Goal: Check status: Check status

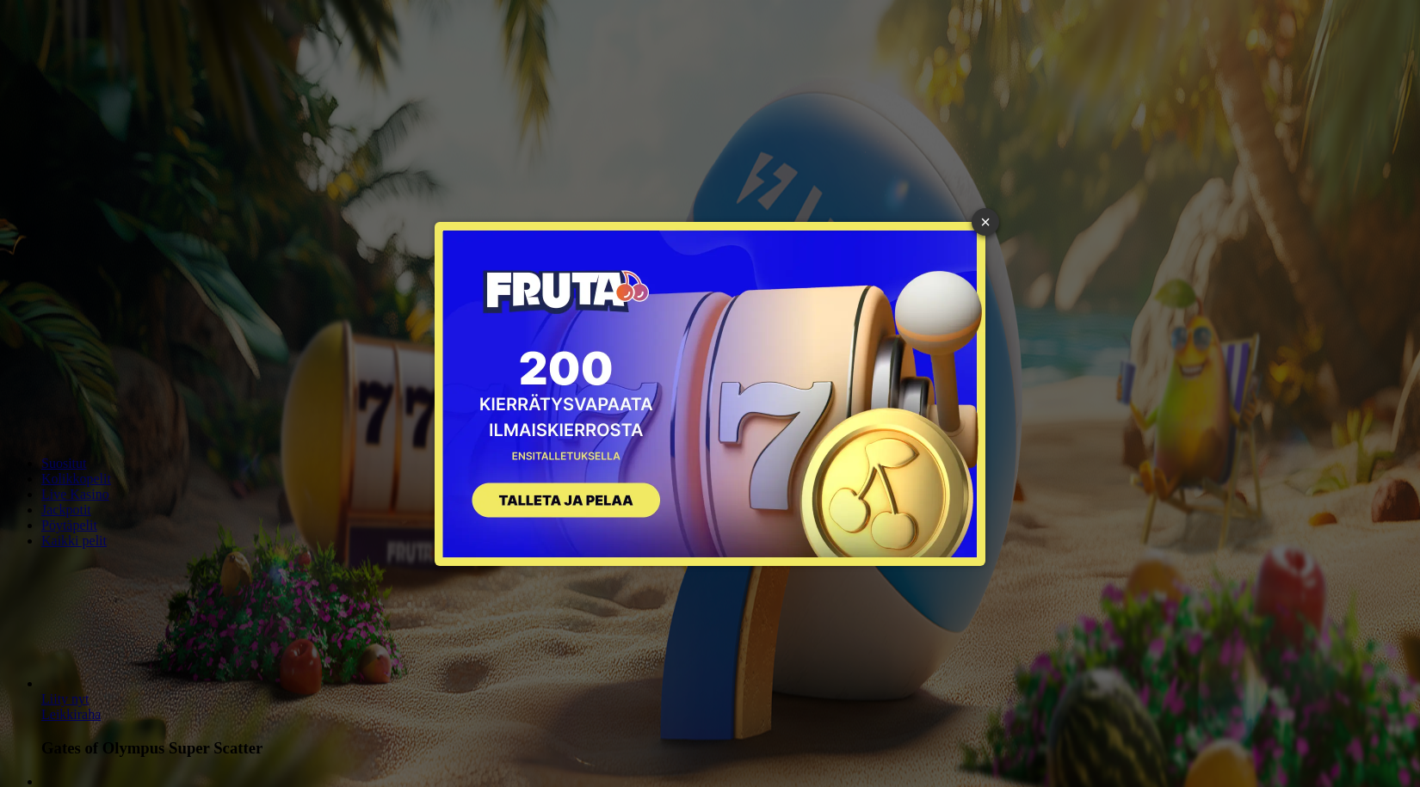
click at [992, 209] on div "× SIGN UP" at bounding box center [710, 394] width 1394 height 762
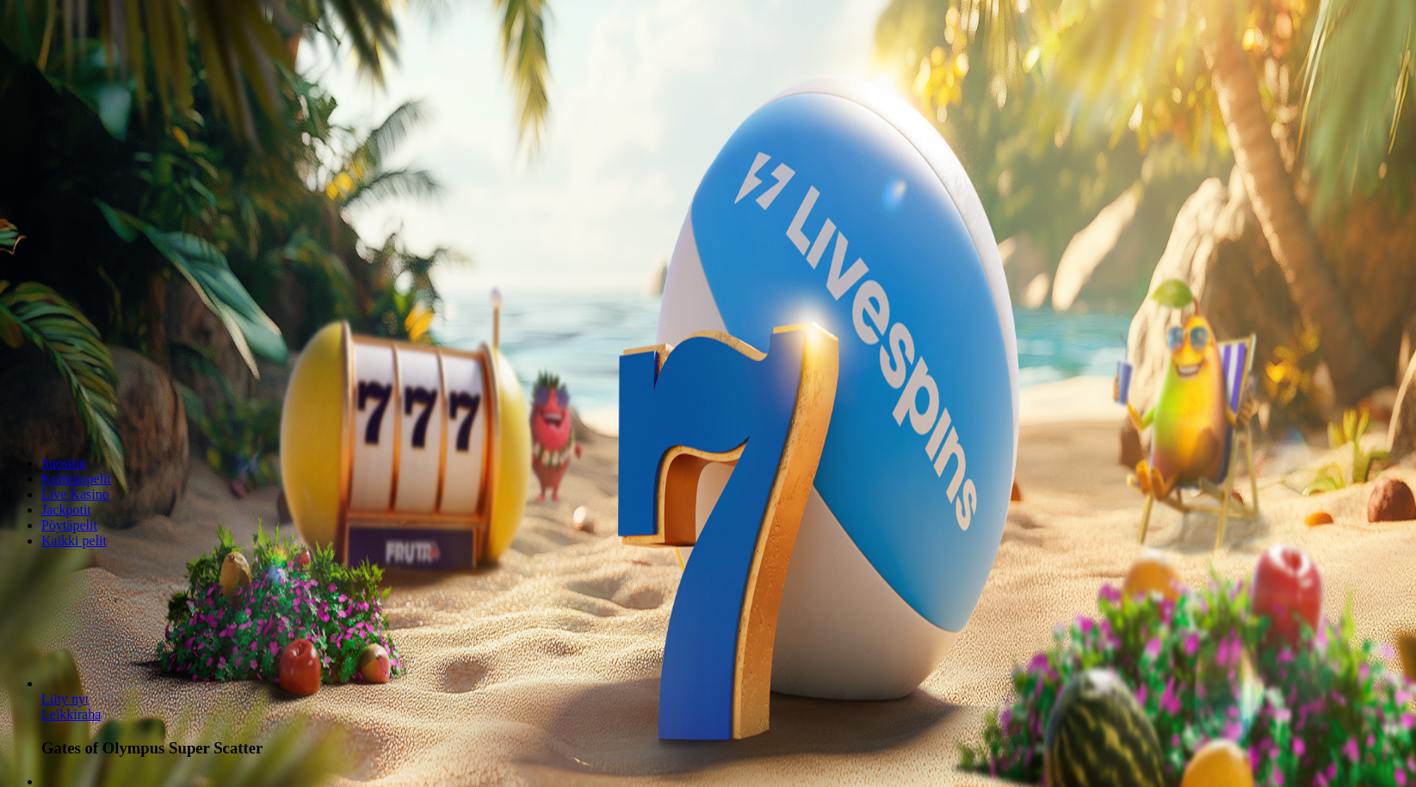
click at [98, 69] on span "Kirjaudu" at bounding box center [119, 62] width 42 height 13
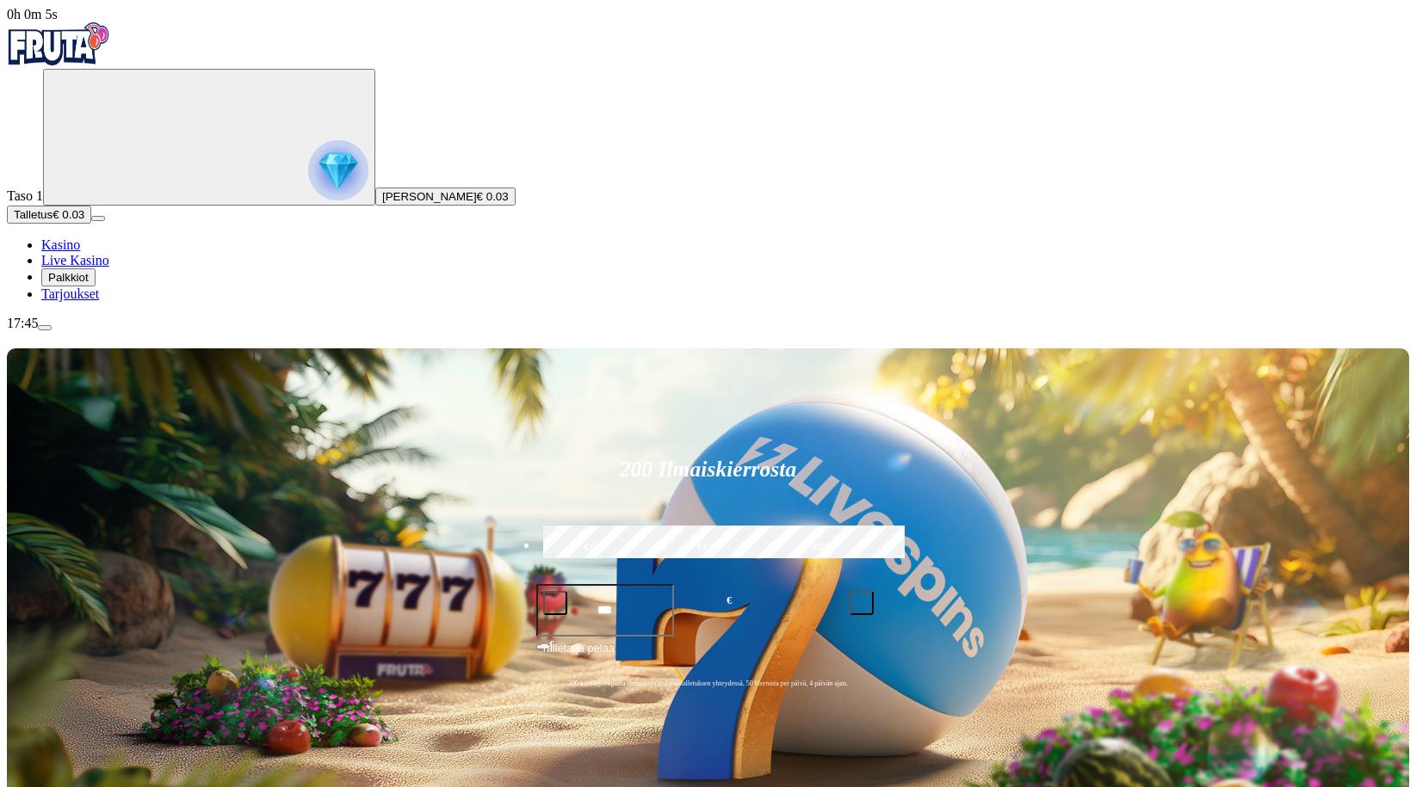
click at [89, 284] on span "Palkkiot" at bounding box center [68, 277] width 40 height 13
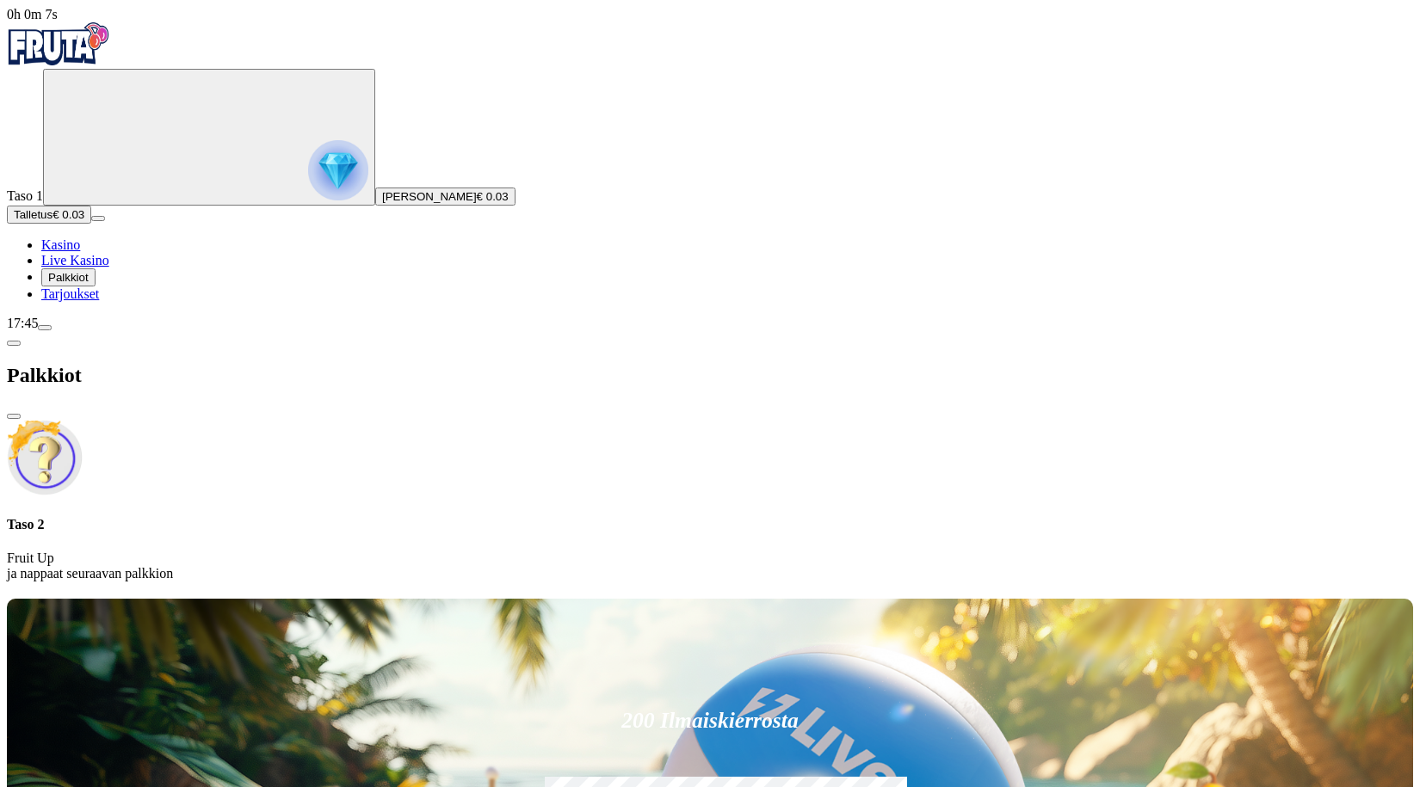
click at [355, 517] on div "Taso 2 Fruit Up ja nappaat seuraavan palkkion" at bounding box center [710, 549] width 1406 height 65
click at [89, 284] on span "Palkkiot" at bounding box center [68, 277] width 40 height 13
click at [99, 301] on span "Tarjoukset" at bounding box center [70, 294] width 58 height 15
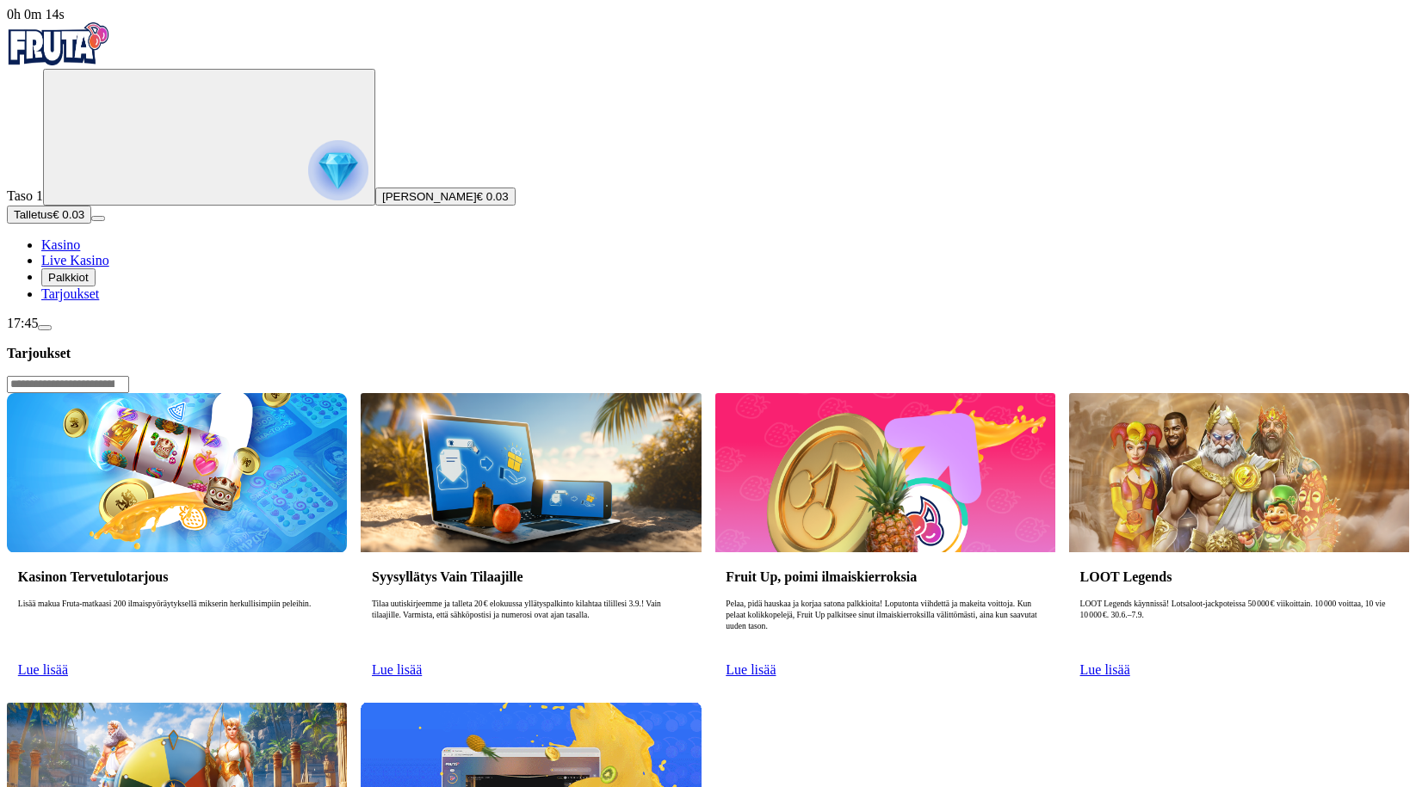
click at [68, 663] on span "Lue lisää" at bounding box center [43, 670] width 50 height 15
click at [68, 663] on link "Lue lisää" at bounding box center [43, 670] width 50 height 15
click at [347, 393] on img at bounding box center [177, 472] width 340 height 158
click at [337, 599] on p "Lisää makua Fruta-matkaasi 200 ilmaispyöräytyksellä mikserin herkullisimpiin pe…" at bounding box center [177, 626] width 318 height 55
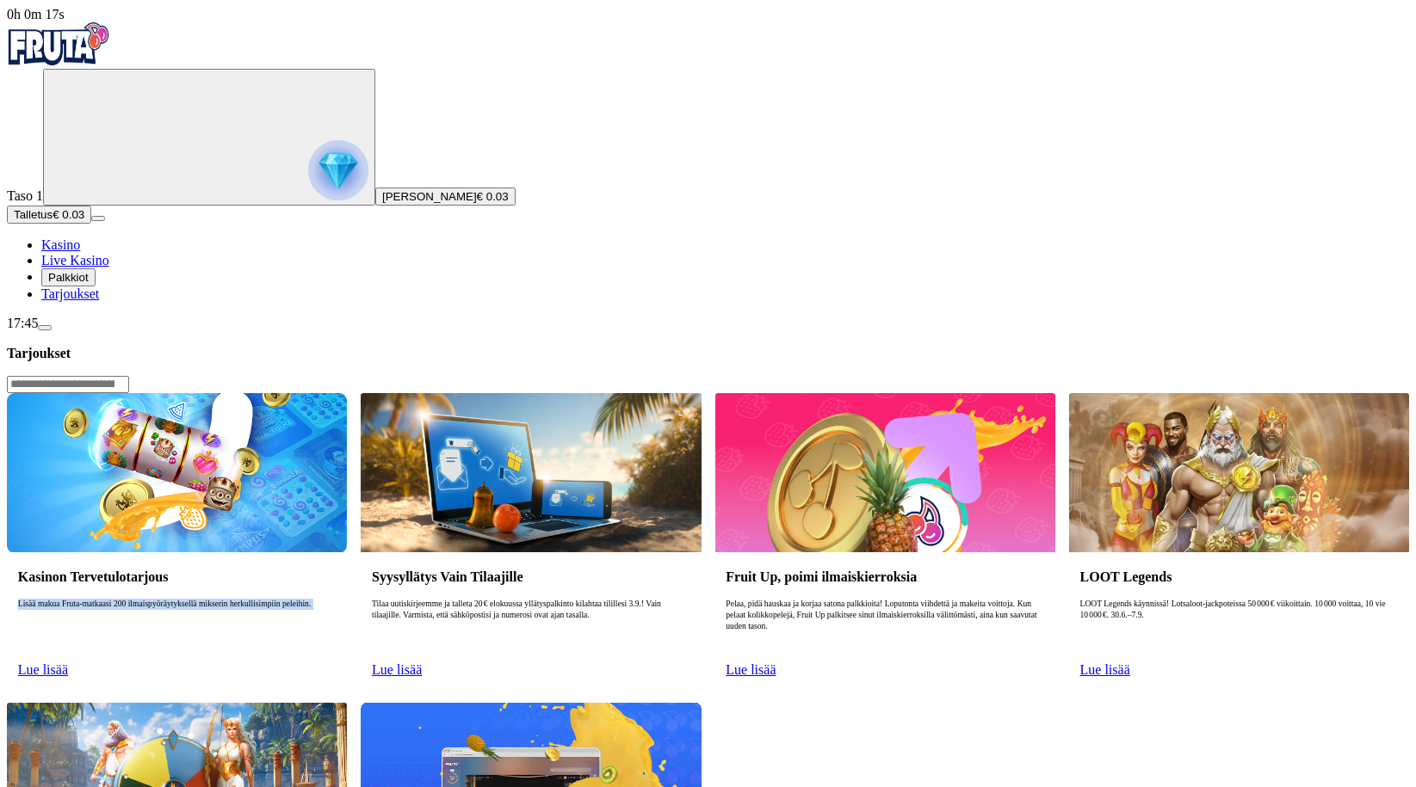
click at [337, 599] on p "Lisää makua Fruta-matkaasi 200 ilmaispyöräytyksellä mikserin herkullisimpiin pe…" at bounding box center [177, 626] width 318 height 55
click at [68, 663] on link "Lue lisää" at bounding box center [43, 670] width 50 height 15
click at [68, 663] on span "Lue lisää" at bounding box center [43, 670] width 50 height 15
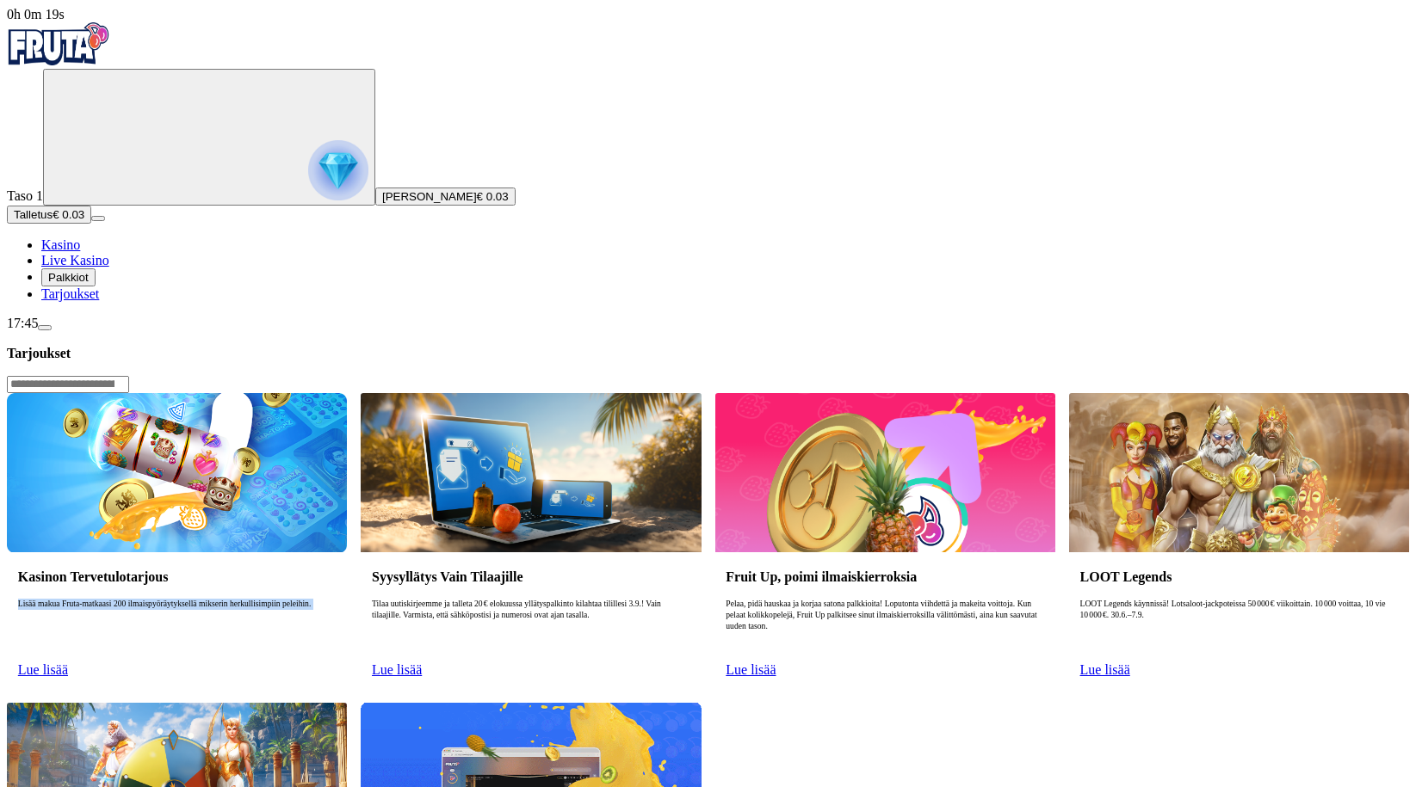
click at [337, 599] on p "Lisää makua Fruta-matkaasi 200 ilmaispyöräytyksellä mikserin herkullisimpiin pe…" at bounding box center [177, 626] width 318 height 55
click at [347, 553] on div "Kasinon Tervetulotarjous Lisää makua Fruta-matkaasi 200 ilmaispyöräytyksellä mi…" at bounding box center [177, 621] width 340 height 137
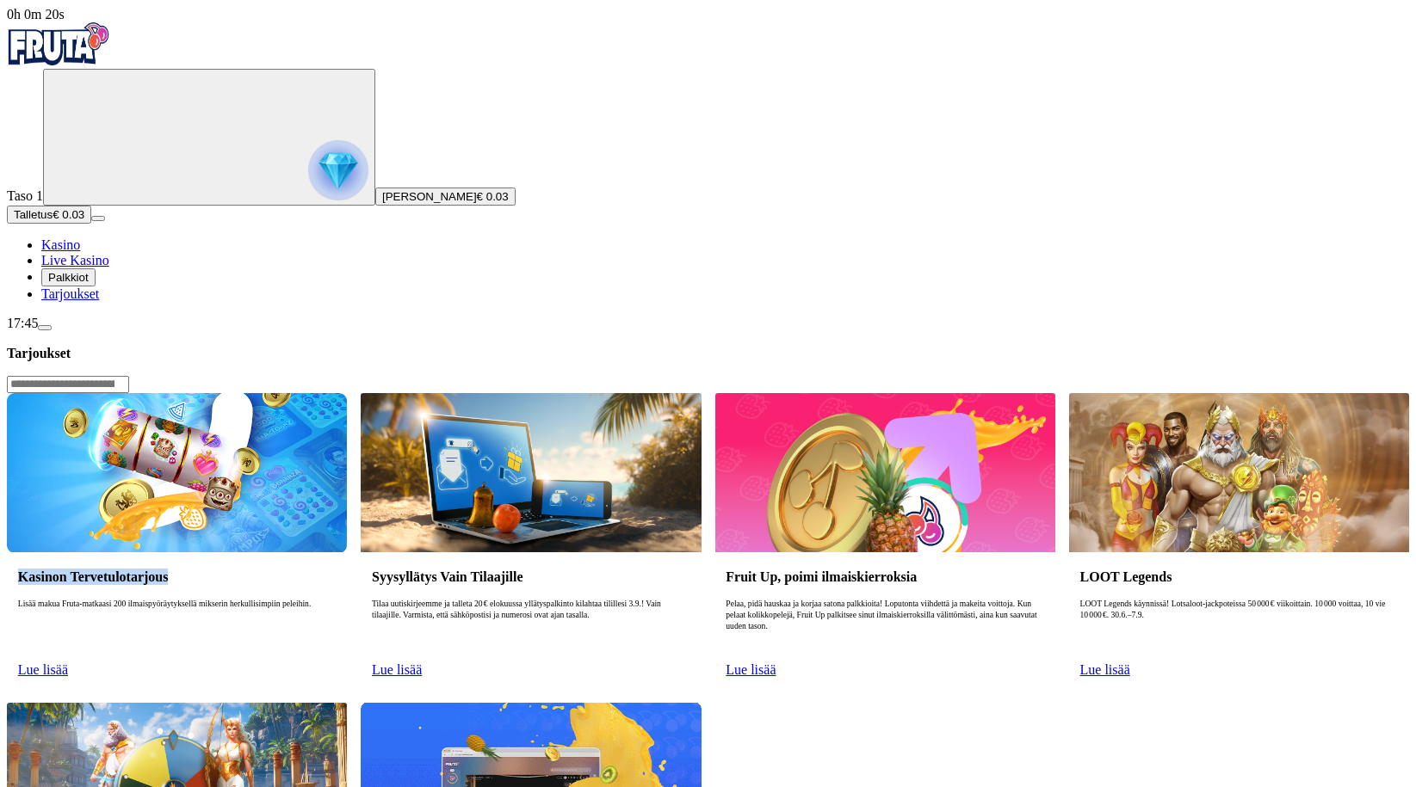
click at [347, 553] on div "Kasinon Tervetulotarjous Lisää makua Fruta-matkaasi 200 ilmaispyöräytyksellä mi…" at bounding box center [177, 621] width 340 height 137
drag, startPoint x: 187, startPoint y: 172, endPoint x: 188, endPoint y: 304, distance: 131.7
click at [187, 174] on div "Taso 1 Joona [PERSON_NAME] € 0.03 Talletus € 0.03 Kasino Live Kasino Palkkiot T…" at bounding box center [708, 185] width 1402 height 233
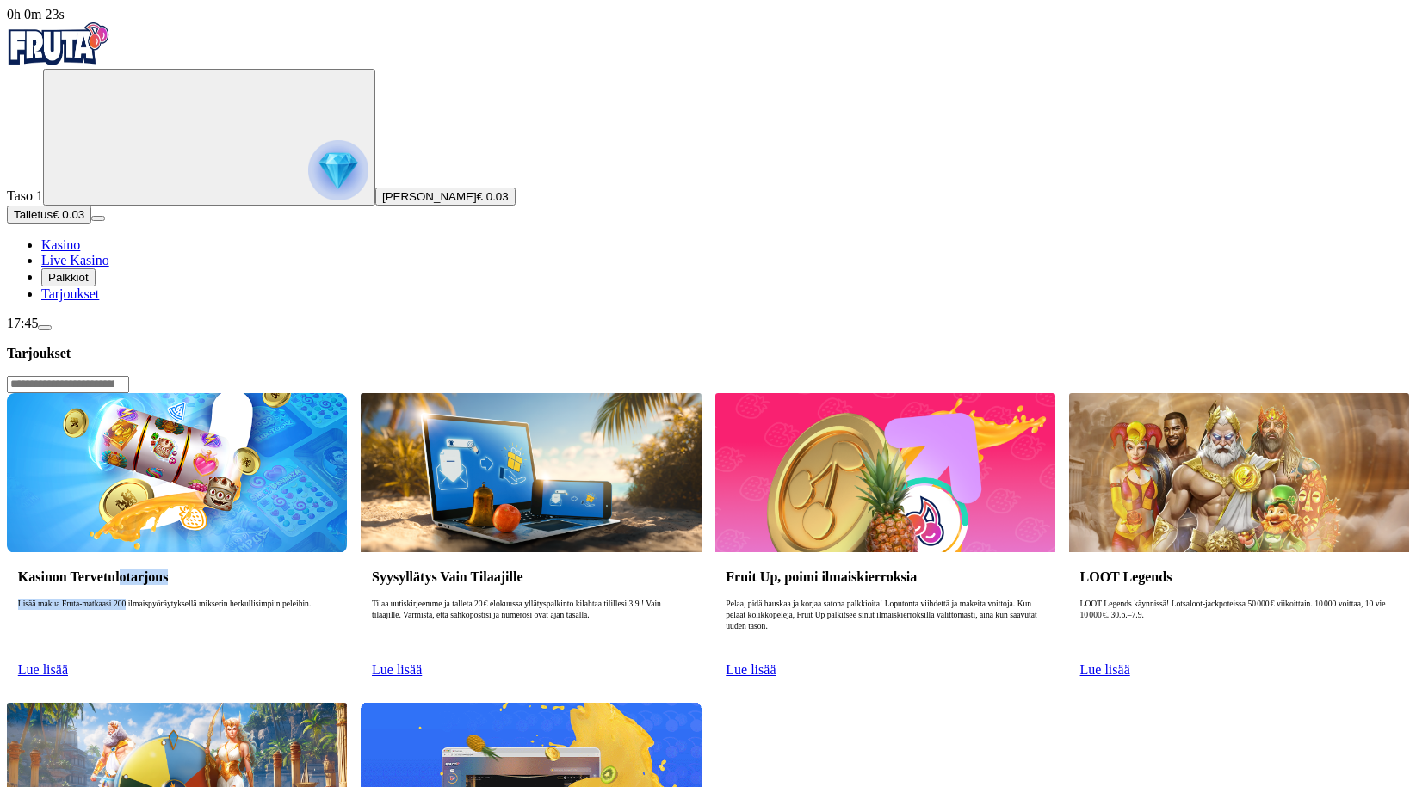
drag, startPoint x: 431, startPoint y: 221, endPoint x: 422, endPoint y: 281, distance: 60.1
click at [347, 553] on div "Kasinon Tervetulotarjous Lisää makua Fruta-matkaasi 200 ilmaispyöräytyksellä mi…" at bounding box center [177, 621] width 340 height 137
click at [68, 663] on link "Lue lisää" at bounding box center [43, 670] width 50 height 15
click at [422, 663] on link "Lue lisää" at bounding box center [397, 670] width 50 height 15
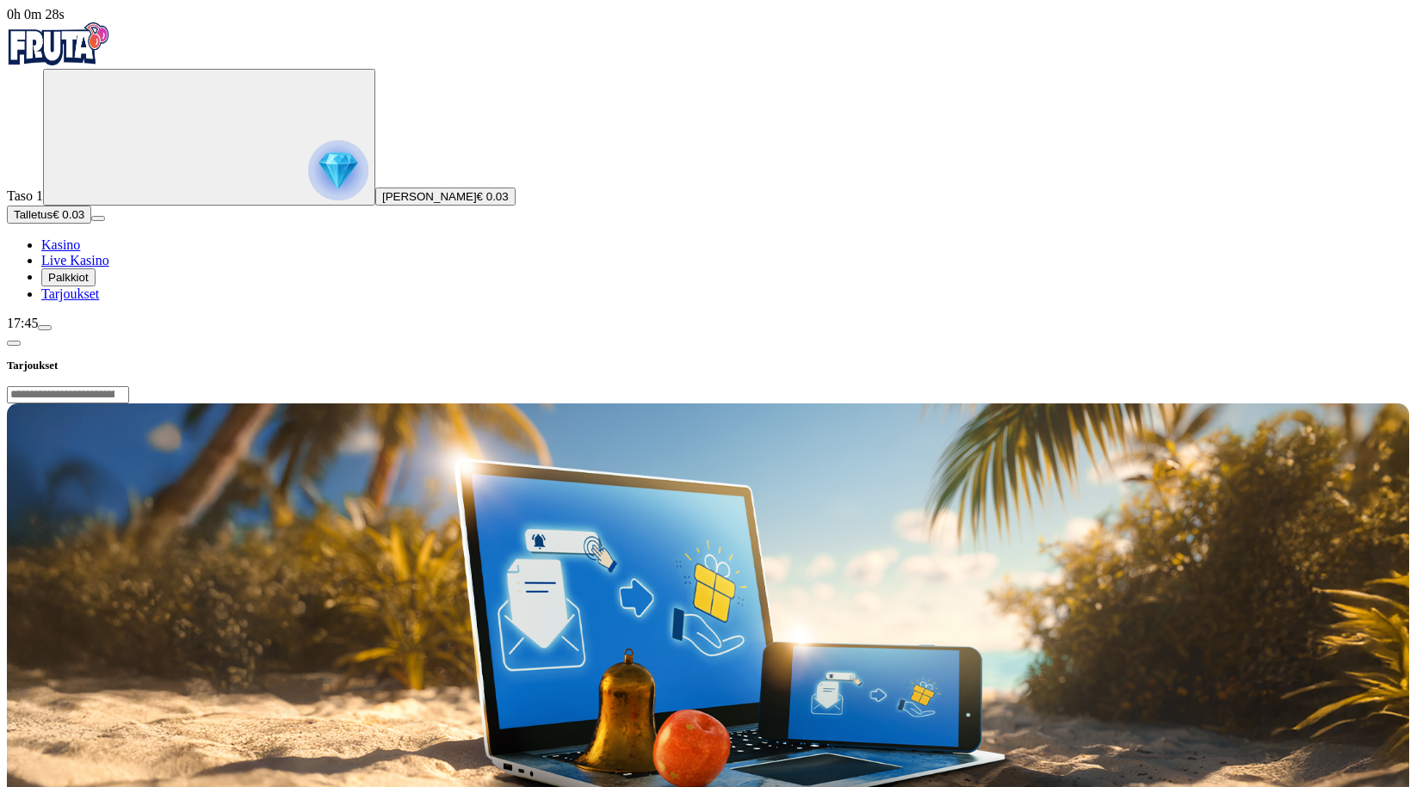
click at [285, 331] on div "Tarjoukset" at bounding box center [708, 352] width 1402 height 43
click at [14, 343] on span "chevron-left icon" at bounding box center [14, 343] width 0 height 0
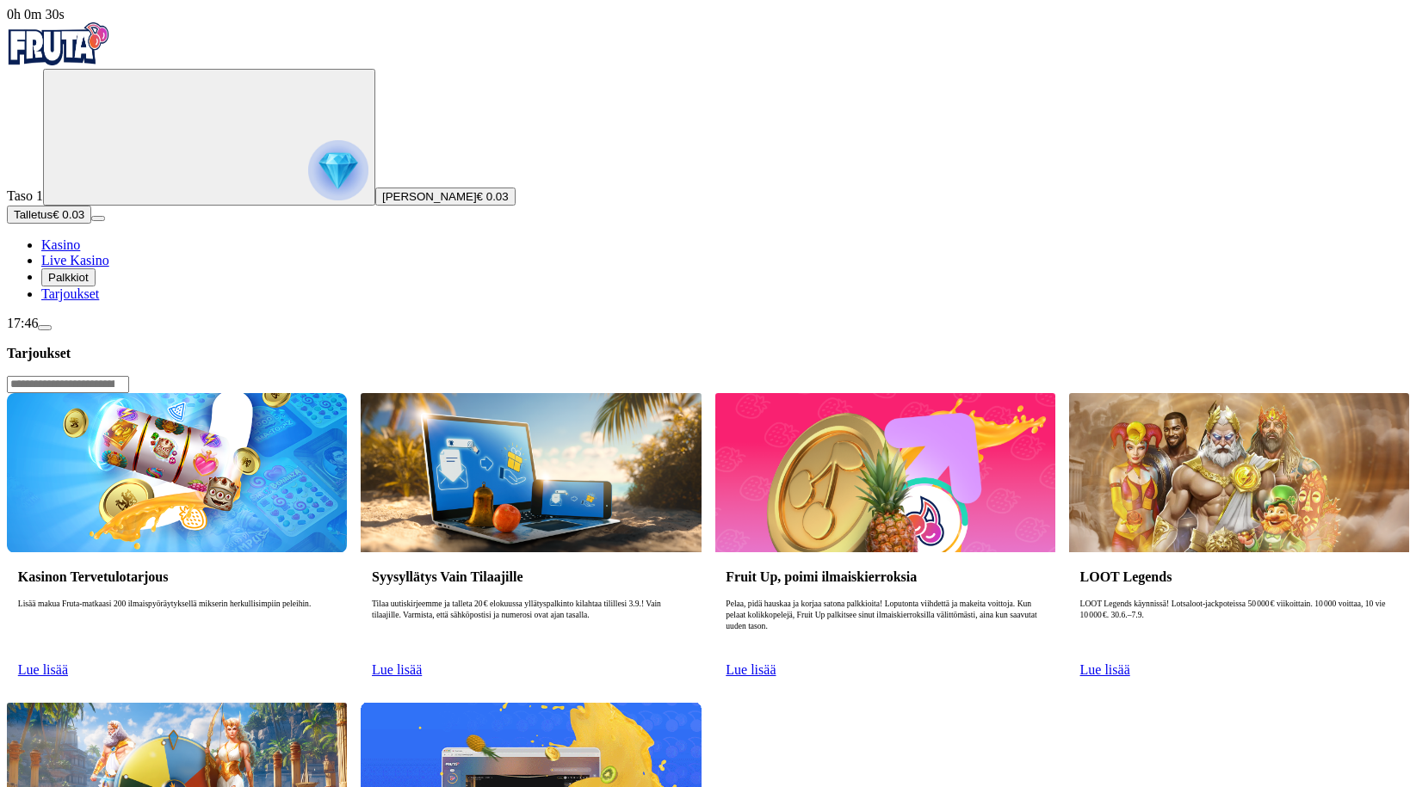
click at [68, 663] on link "Lue lisää" at bounding box center [43, 670] width 50 height 15
click at [108, 209] on circle "Primary" at bounding box center [179, 136] width 176 height 176
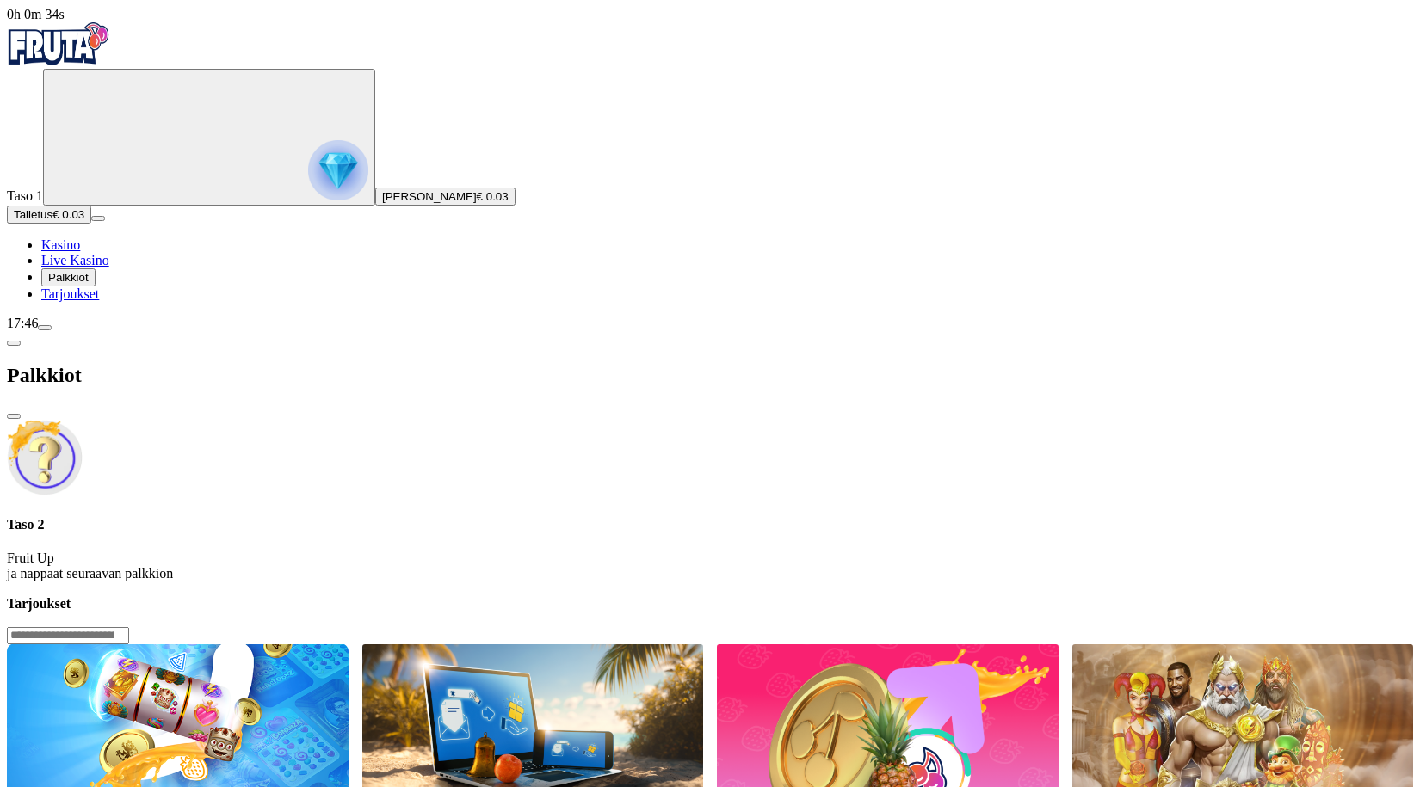
click at [106, 60] on img "Primary" at bounding box center [58, 43] width 103 height 43
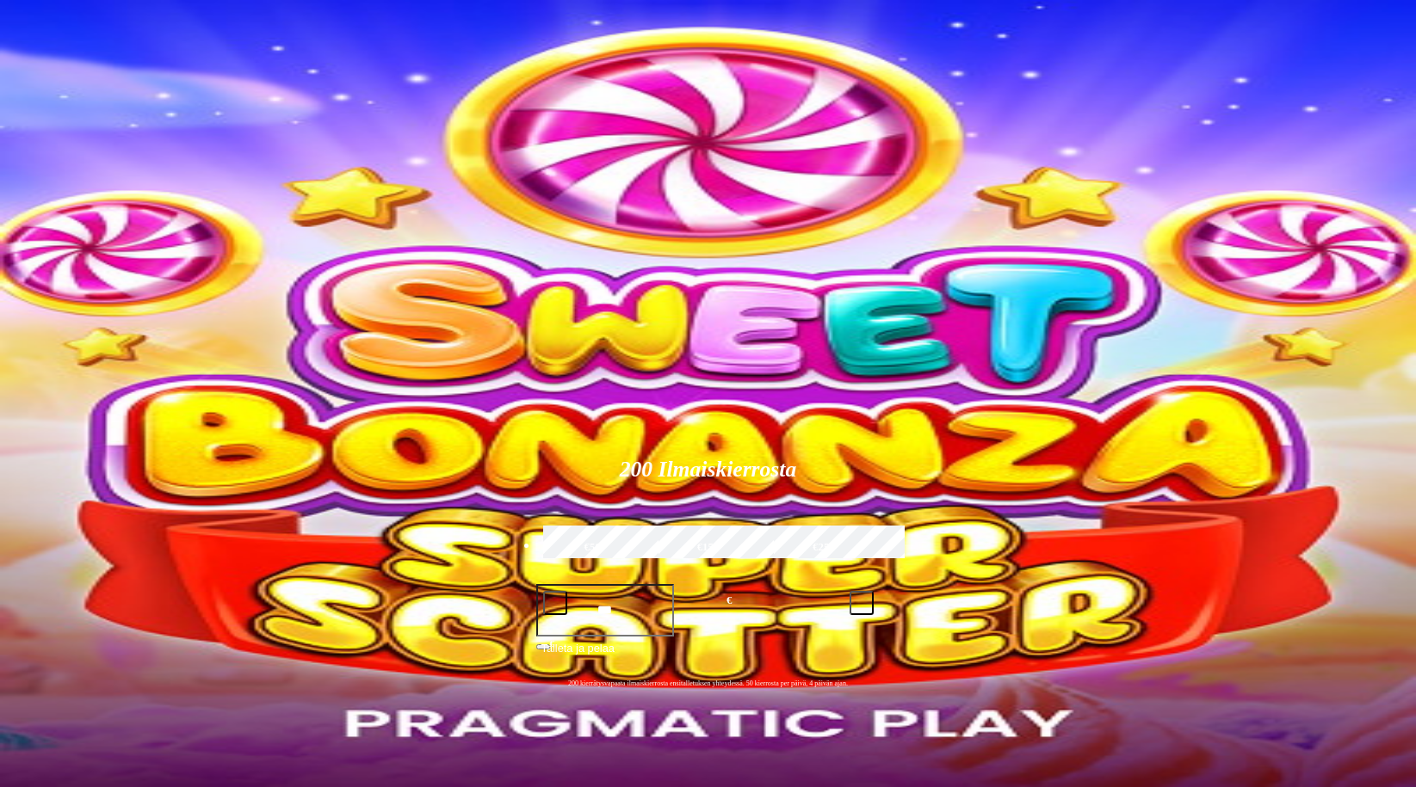
click at [96, 268] on link "Live Kasino" at bounding box center [75, 260] width 68 height 15
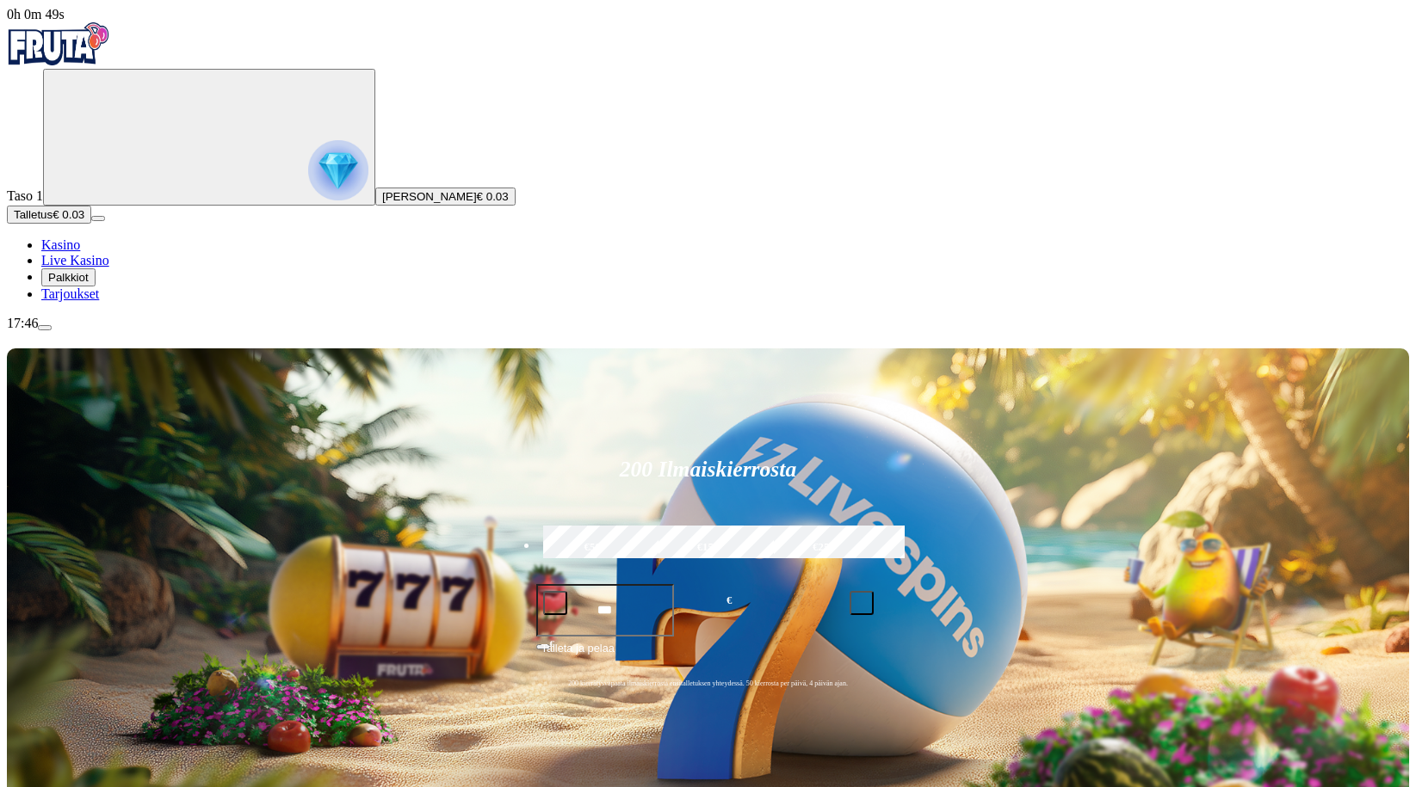
click at [89, 284] on span "Palkkiot" at bounding box center [68, 277] width 40 height 13
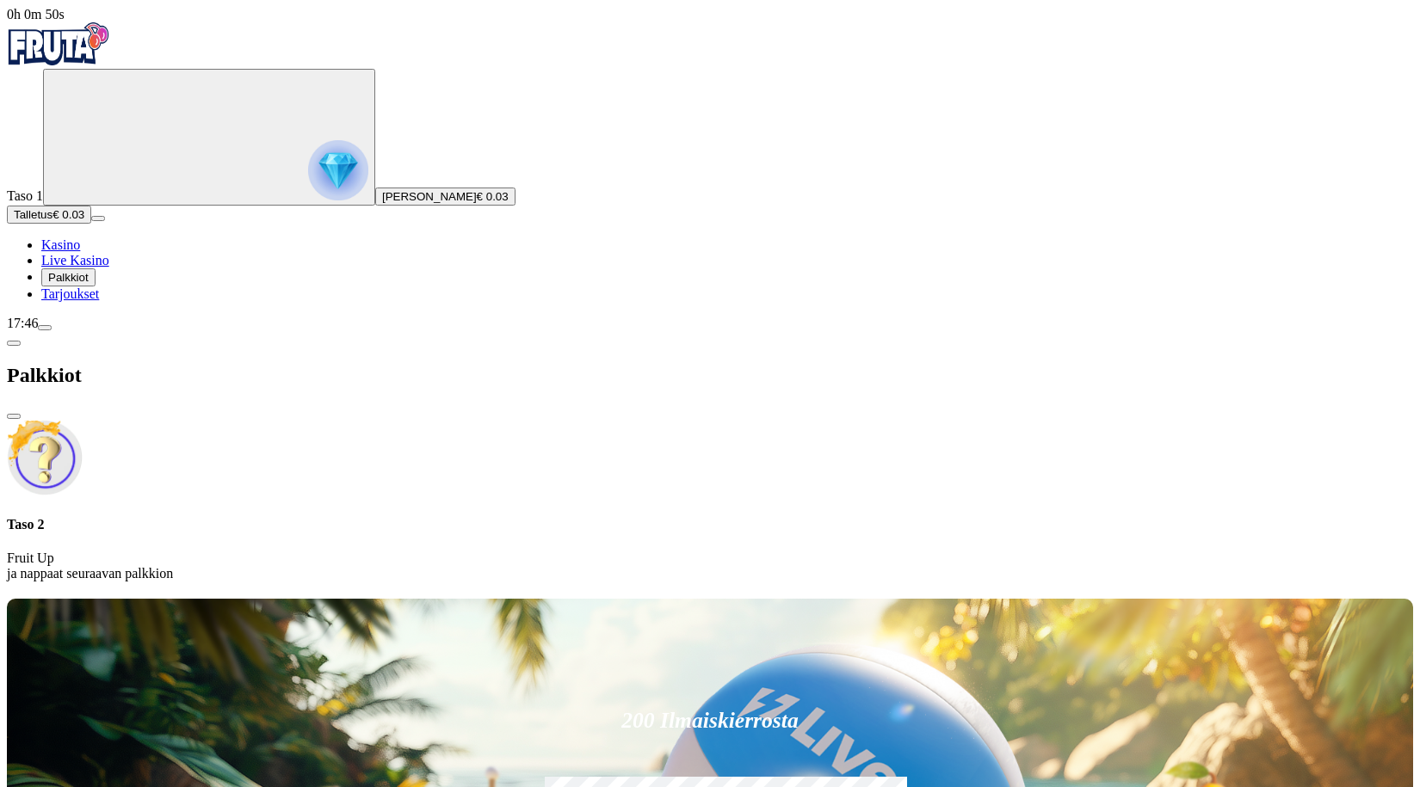
click at [99, 301] on span "Tarjoukset" at bounding box center [70, 294] width 58 height 15
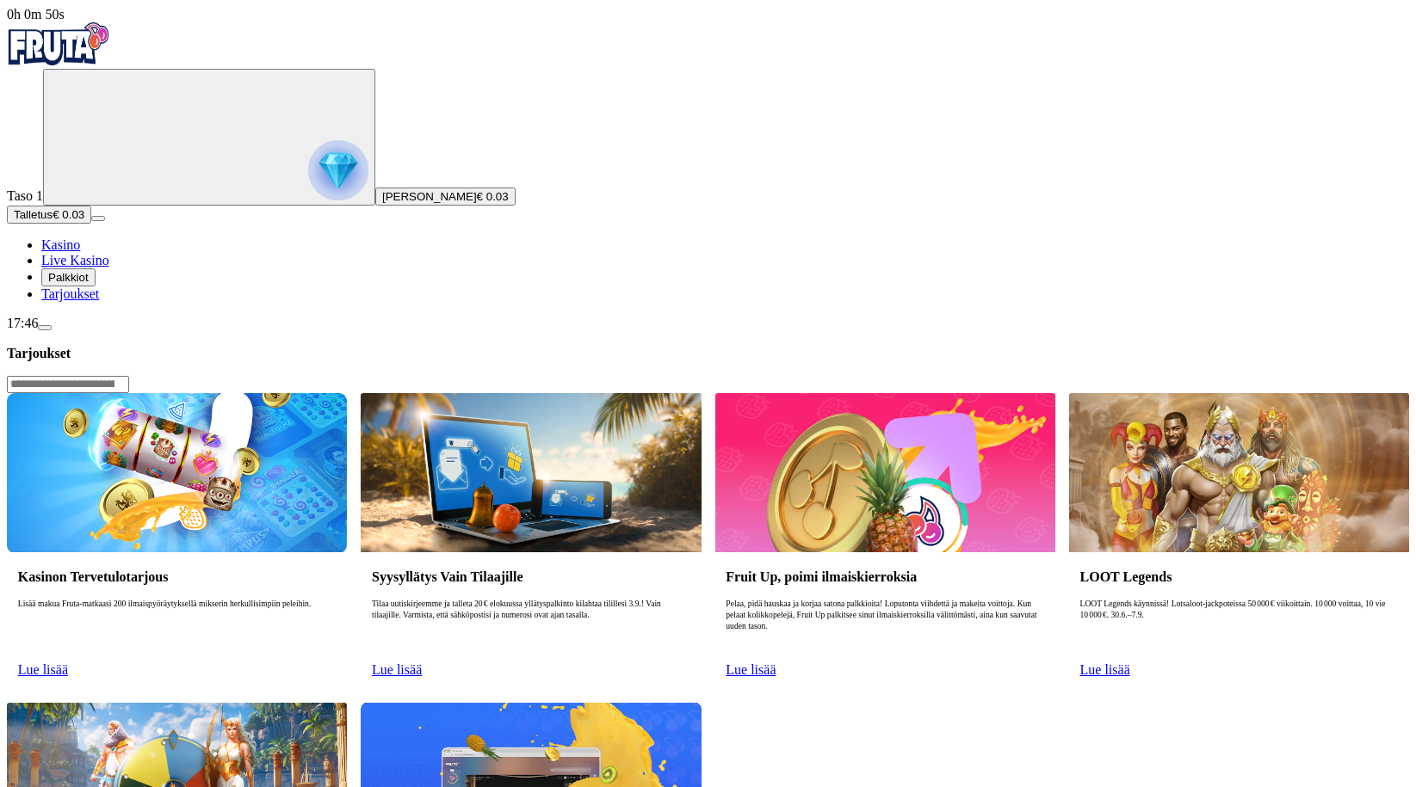
click at [99, 301] on span "Tarjoukset" at bounding box center [70, 294] width 58 height 15
click at [68, 663] on span "Lue lisää" at bounding box center [43, 670] width 50 height 15
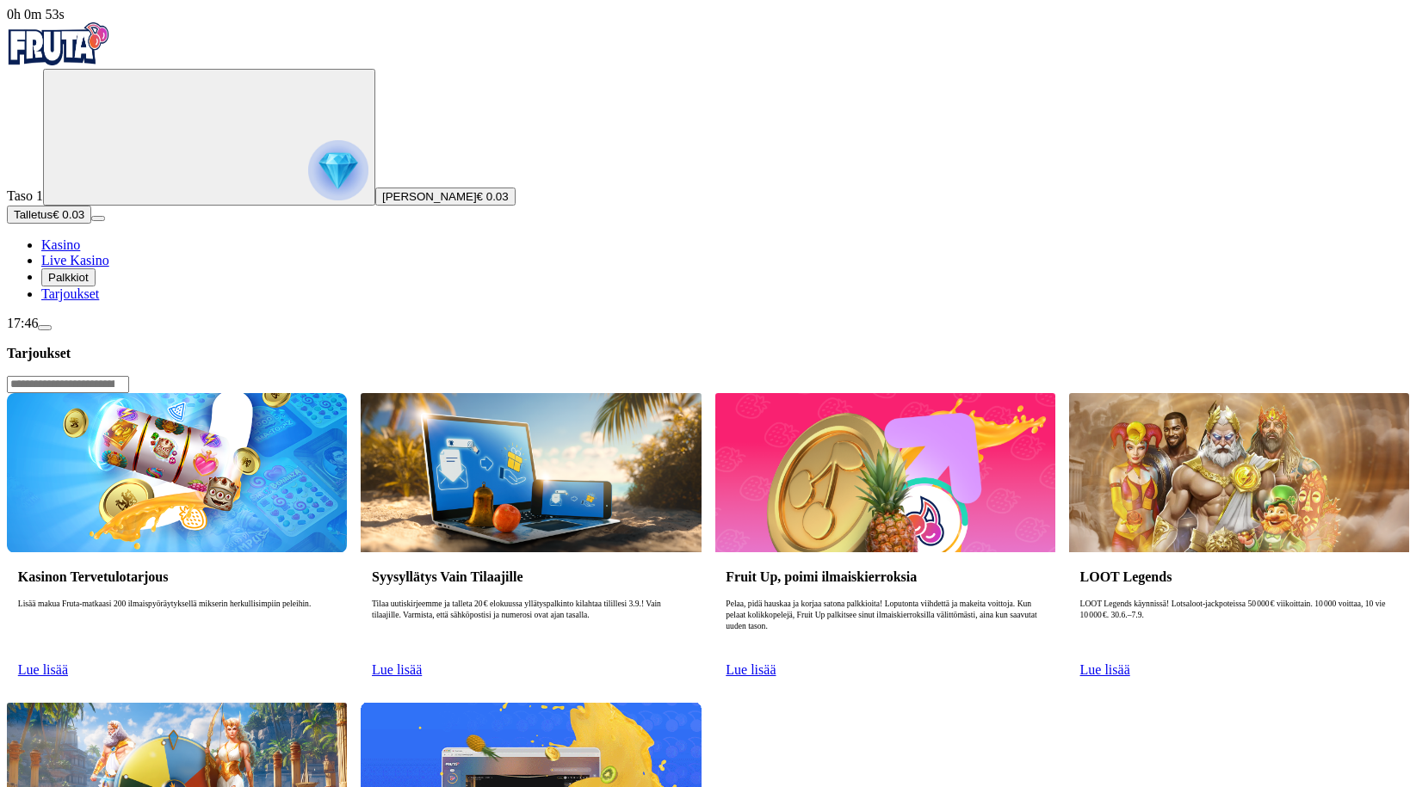
click at [68, 663] on span "Lue lisää" at bounding box center [43, 670] width 50 height 15
click at [89, 284] on span "Palkkiot" at bounding box center [68, 277] width 40 height 13
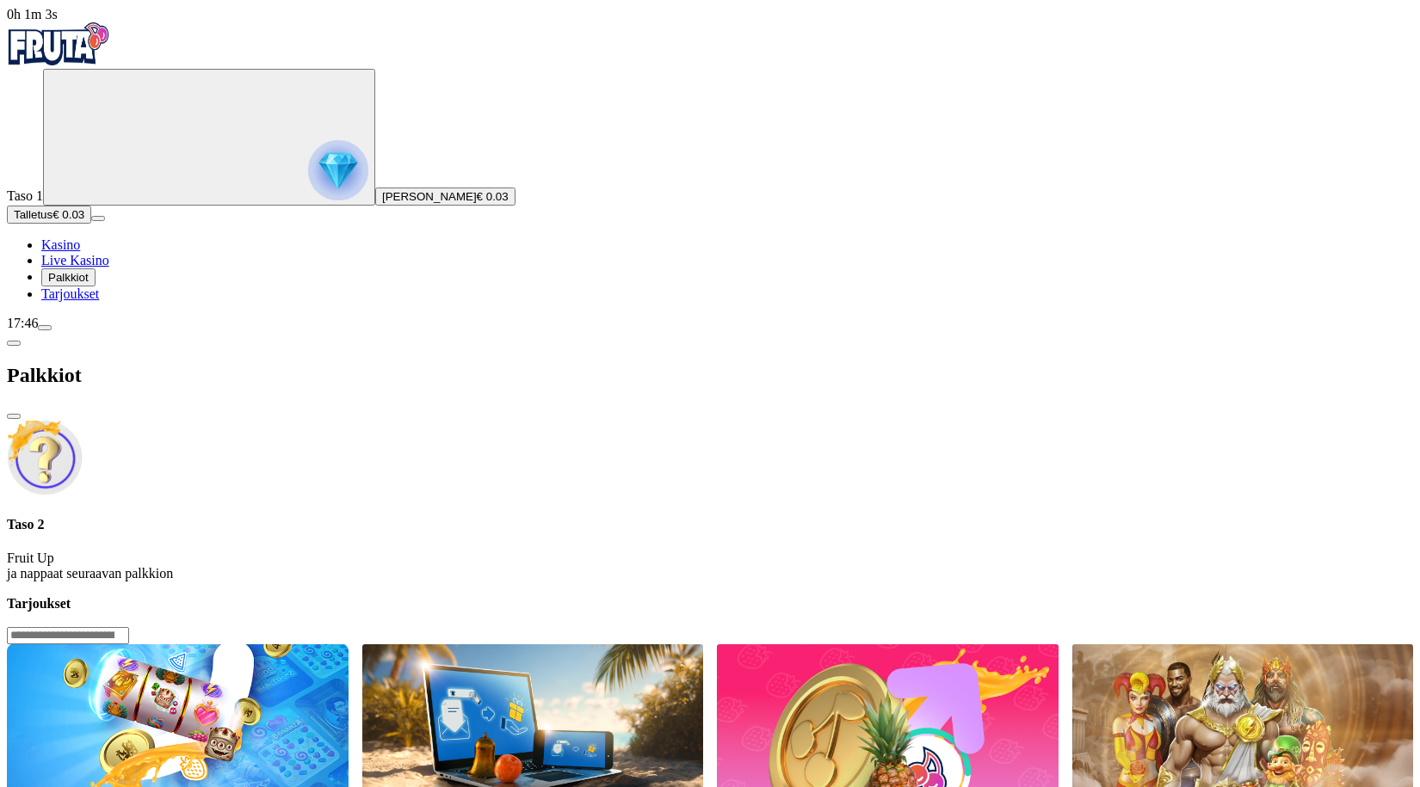
click at [45, 328] on span "menu icon" at bounding box center [45, 328] width 0 height 0
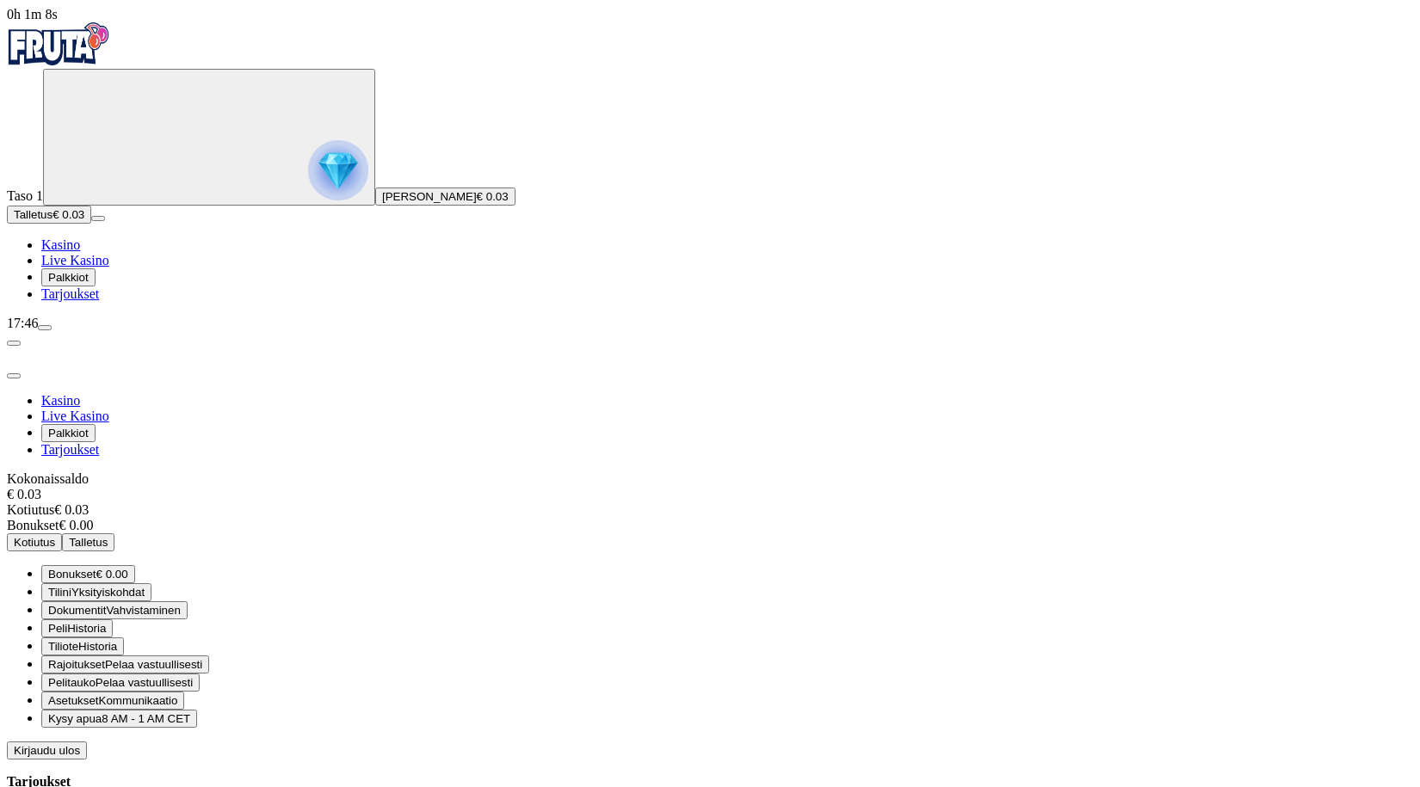
click at [128, 568] on span "€ 0.00" at bounding box center [112, 574] width 32 height 13
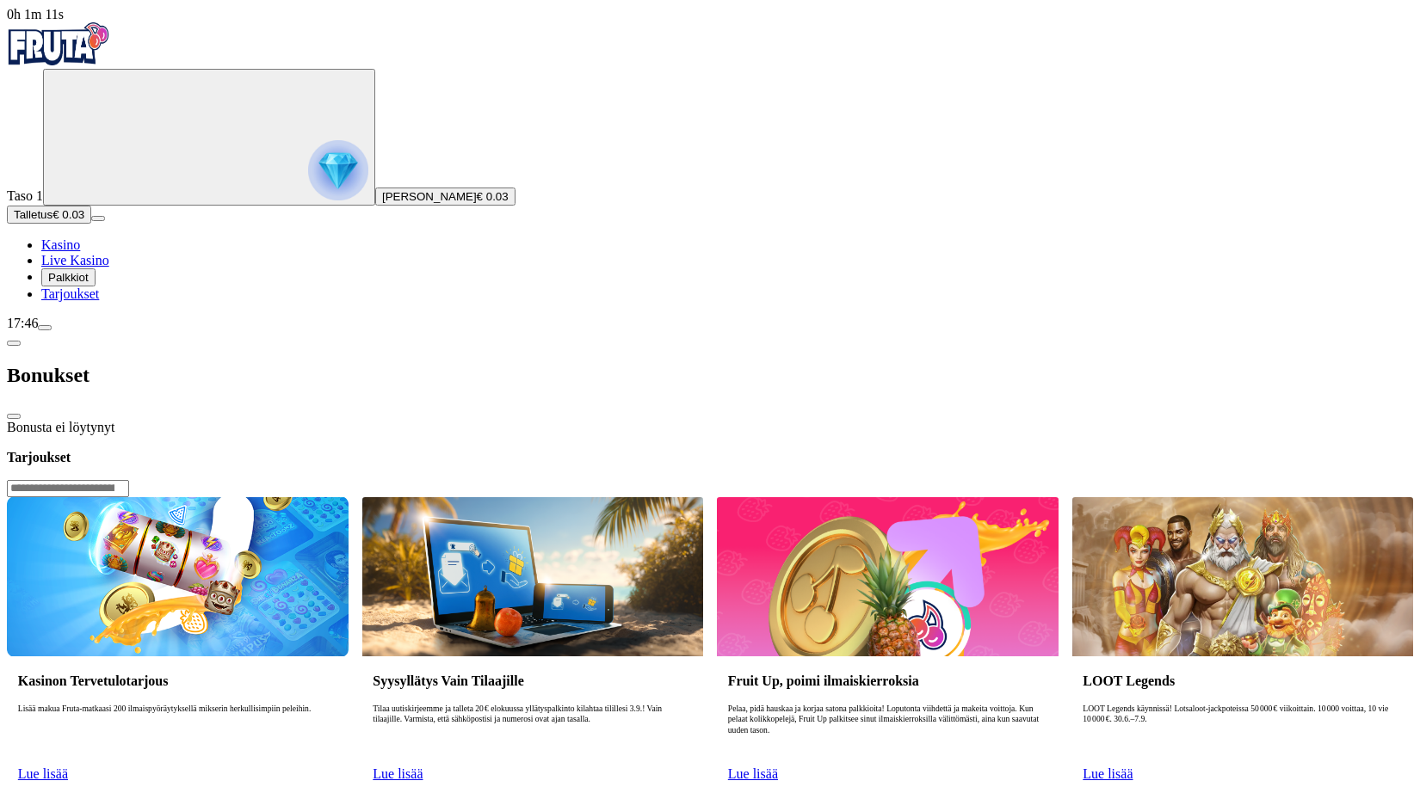
click at [14, 343] on span "chevron-left icon" at bounding box center [14, 343] width 0 height 0
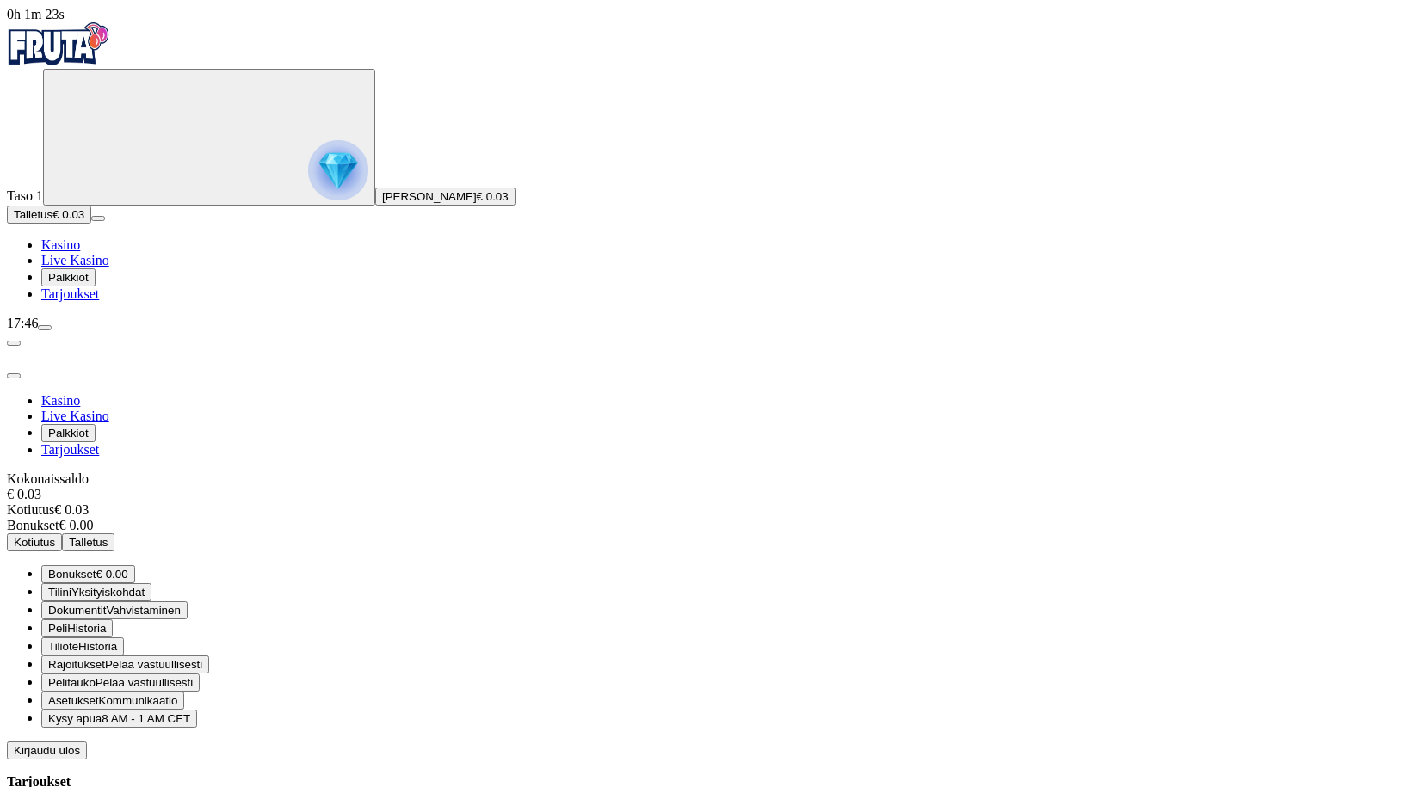
click at [124, 638] on button "Tiliote Historia" at bounding box center [82, 647] width 83 height 18
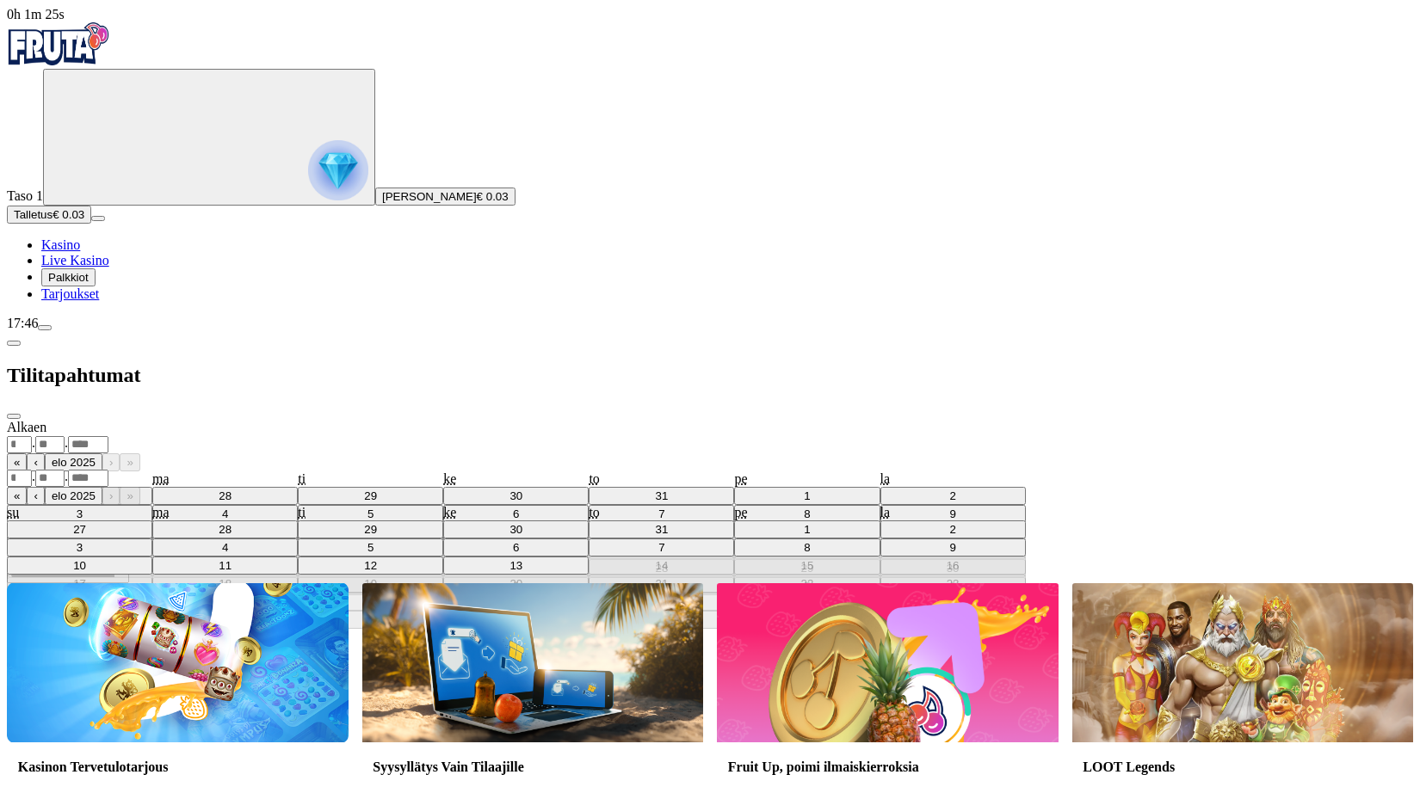
click at [291, 420] on div "Alkaen . . « ‹ elo 2025 › » su ma ti ke to pe la 27 28 29 30 31 1 2 3 4 5 6 7 8…" at bounding box center [710, 437] width 1406 height 34
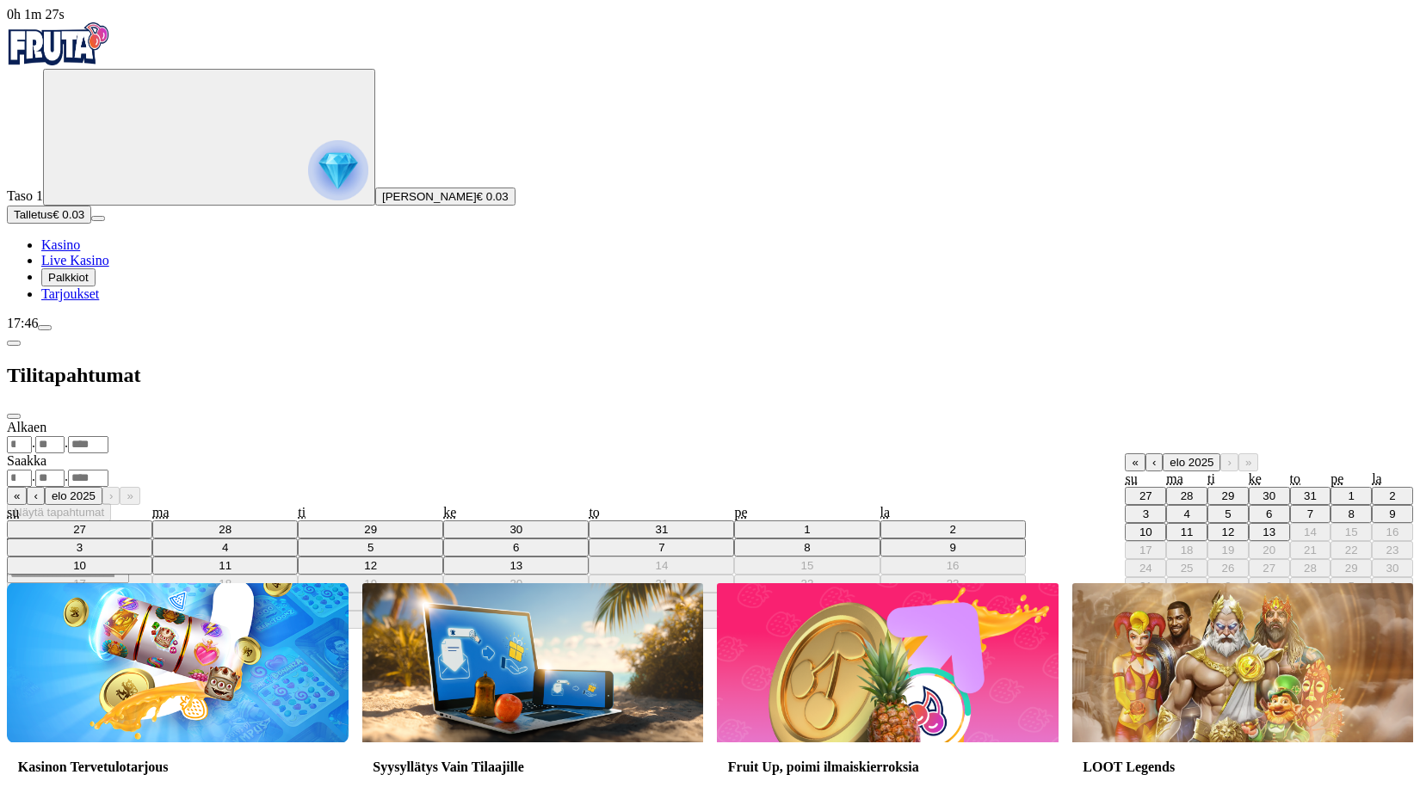
click at [1221, 526] on abbr "12" at bounding box center [1227, 532] width 13 height 13
type input "**"
type input "*"
type input "****"
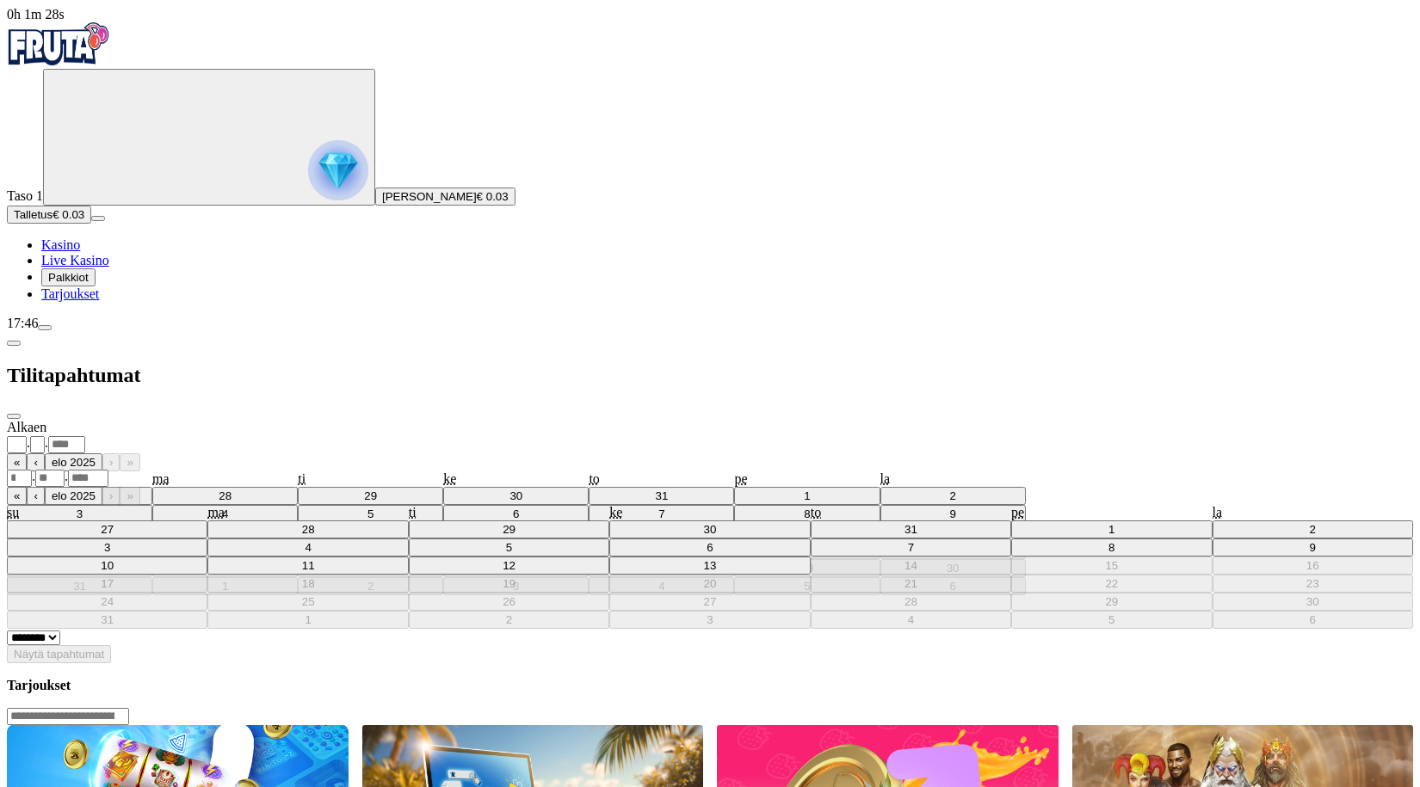
click at [383, 469] on div ". ." at bounding box center [710, 478] width 1406 height 18
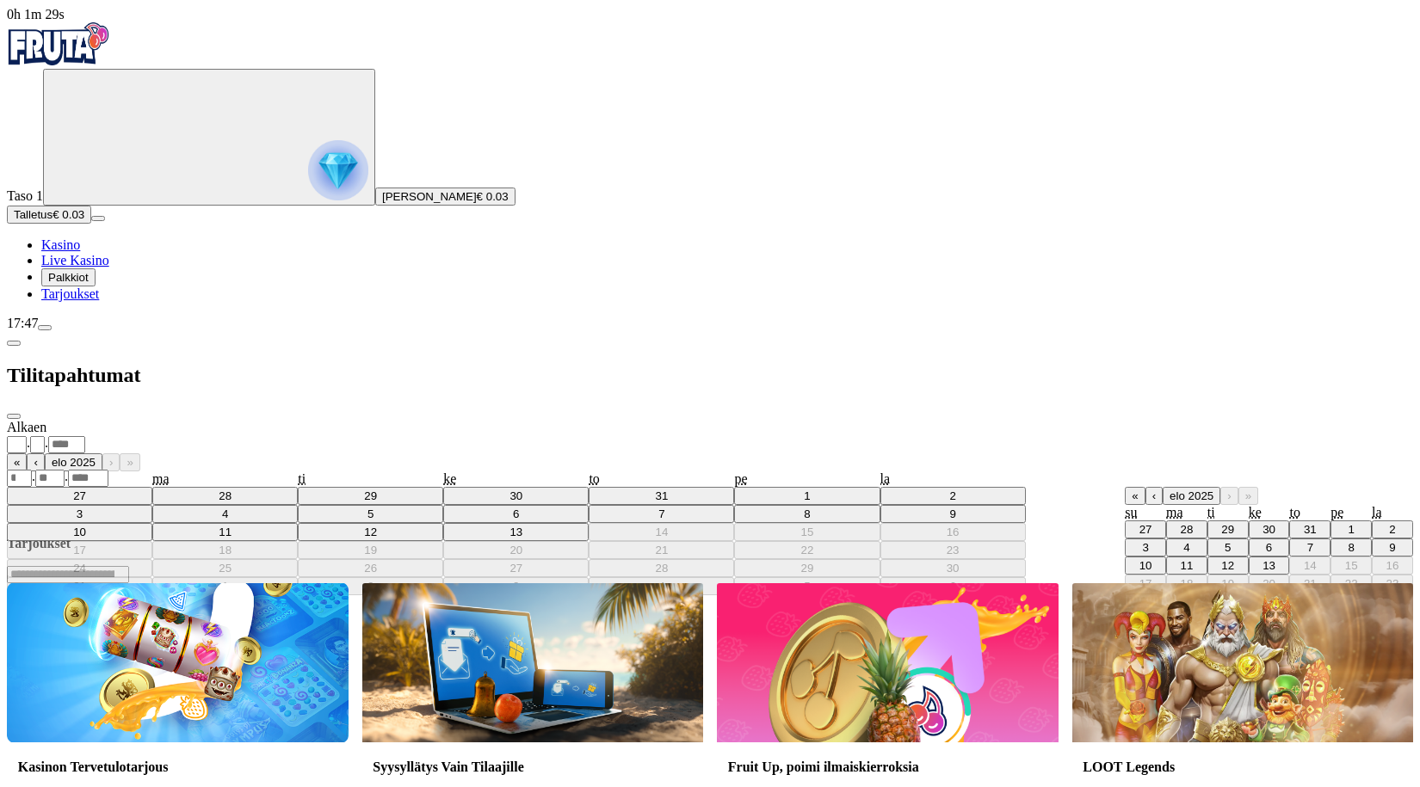
click at [1263, 559] on abbr "13" at bounding box center [1269, 565] width 13 height 13
type input "**"
type input "*"
type input "****"
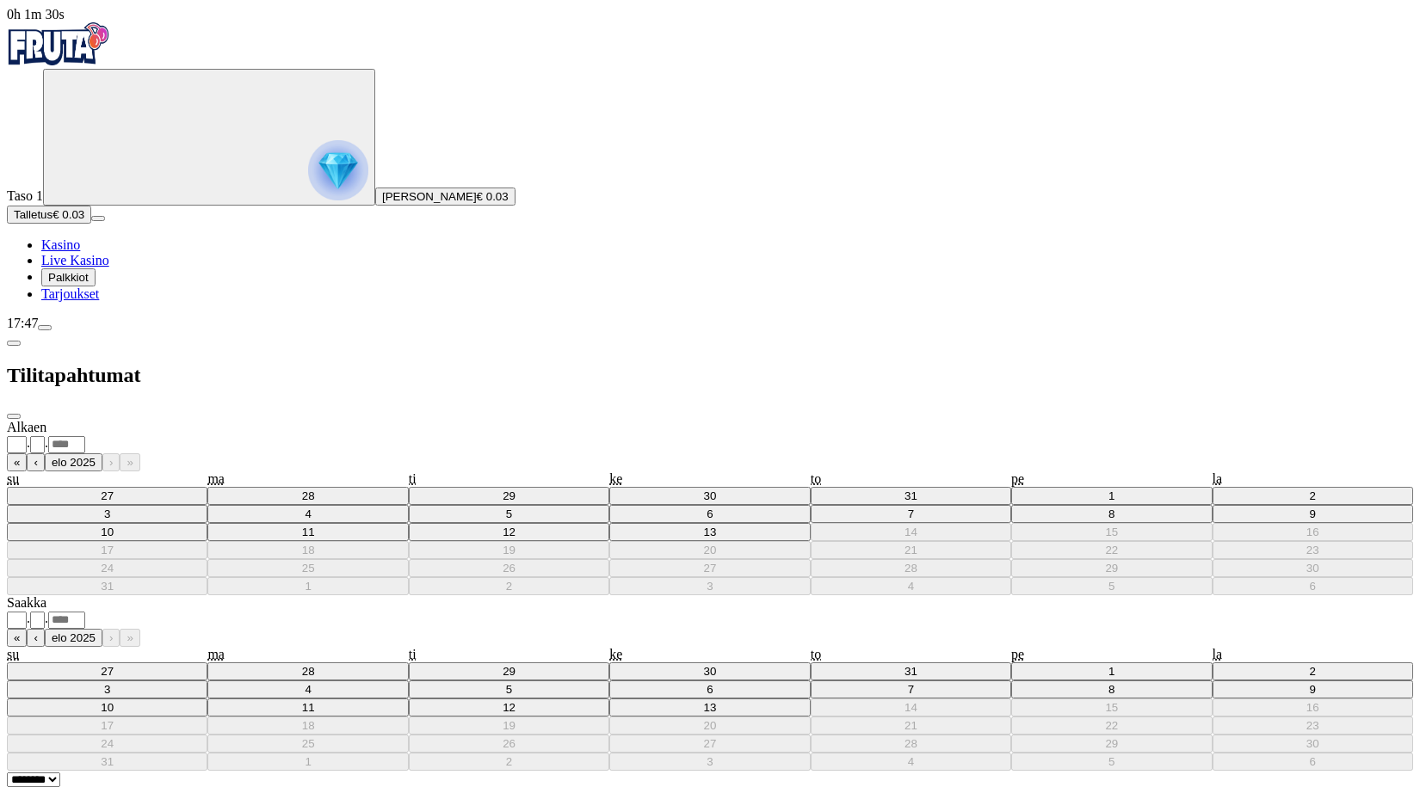
click at [104, 787] on span "Näytä tapahtumat" at bounding box center [59, 796] width 90 height 13
